Goal: Task Accomplishment & Management: Manage account settings

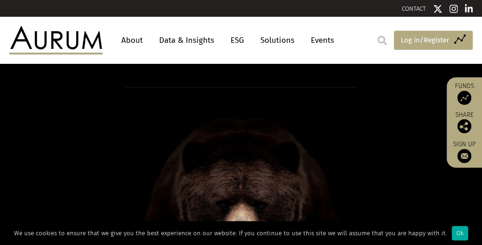
click at [420, 39] on span "Log in/Register" at bounding box center [425, 40] width 49 height 11
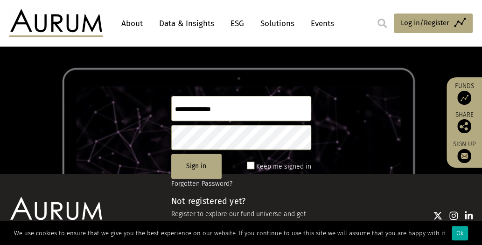
scroll to position [93, 0]
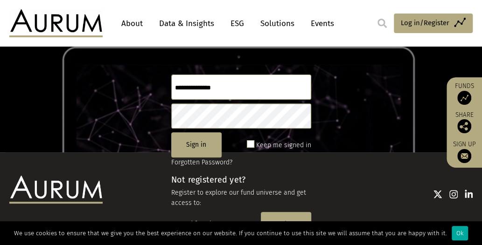
click at [175, 88] on input "text" at bounding box center [241, 87] width 140 height 25
type input "*****"
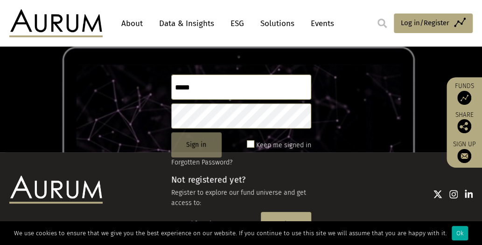
click at [186, 145] on button "Sign in" at bounding box center [196, 145] width 50 height 25
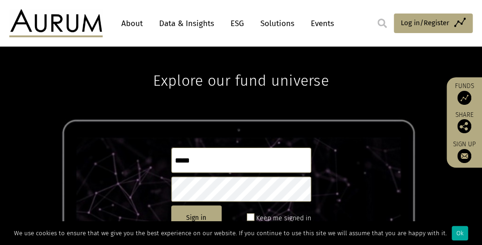
scroll to position [0, 0]
